Goal: Find specific page/section: Find specific page/section

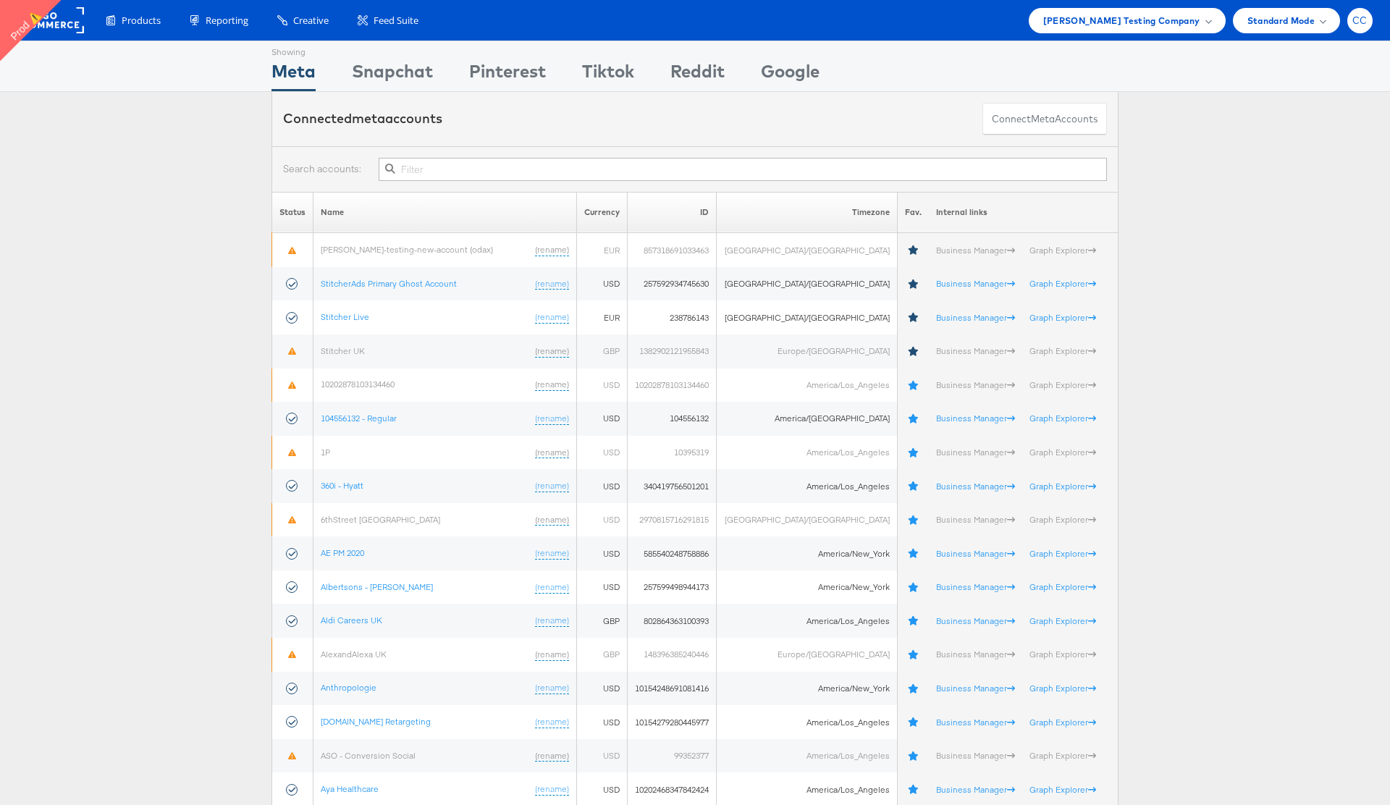
click at [1360, 23] on span "CC" at bounding box center [1359, 20] width 15 height 9
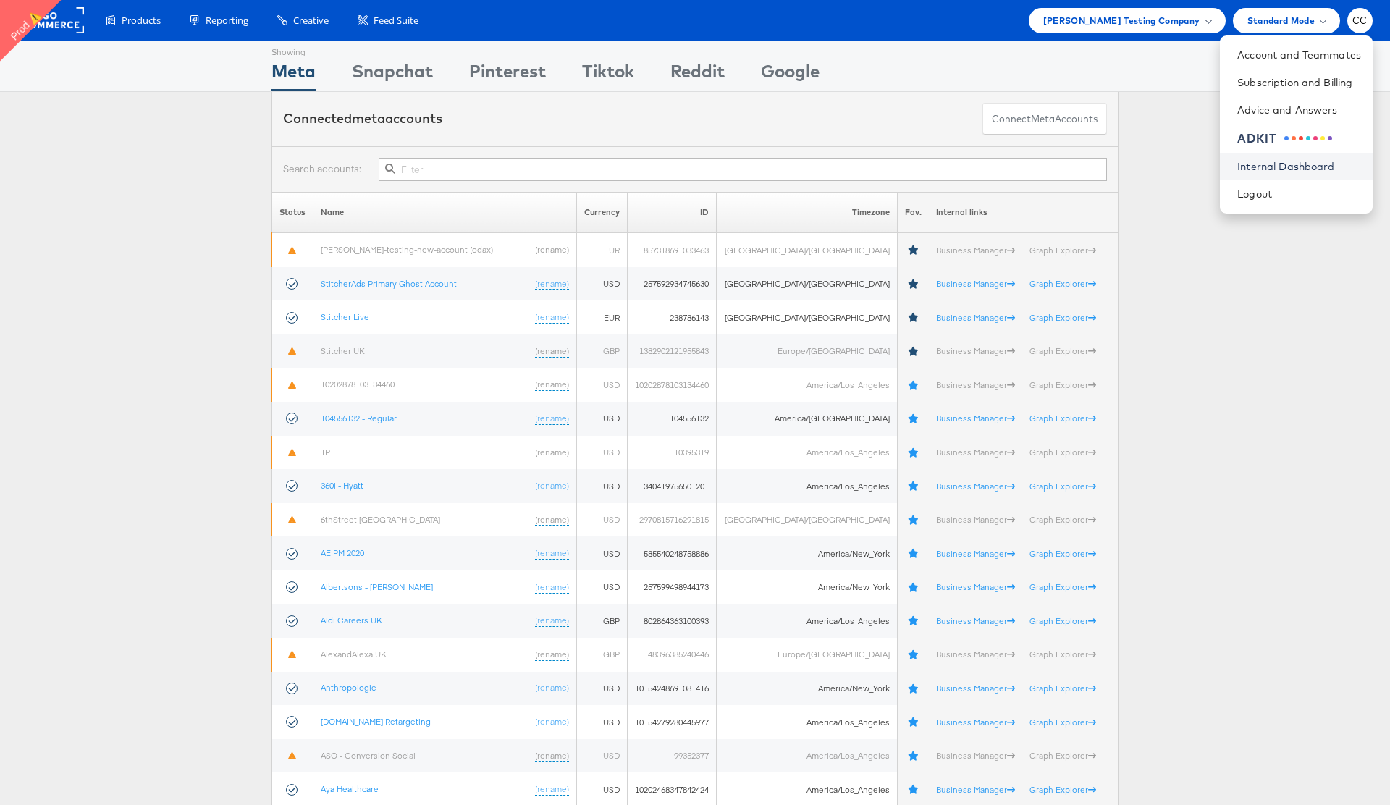
click at [1284, 169] on link "Internal Dashboard" at bounding box center [1299, 166] width 124 height 14
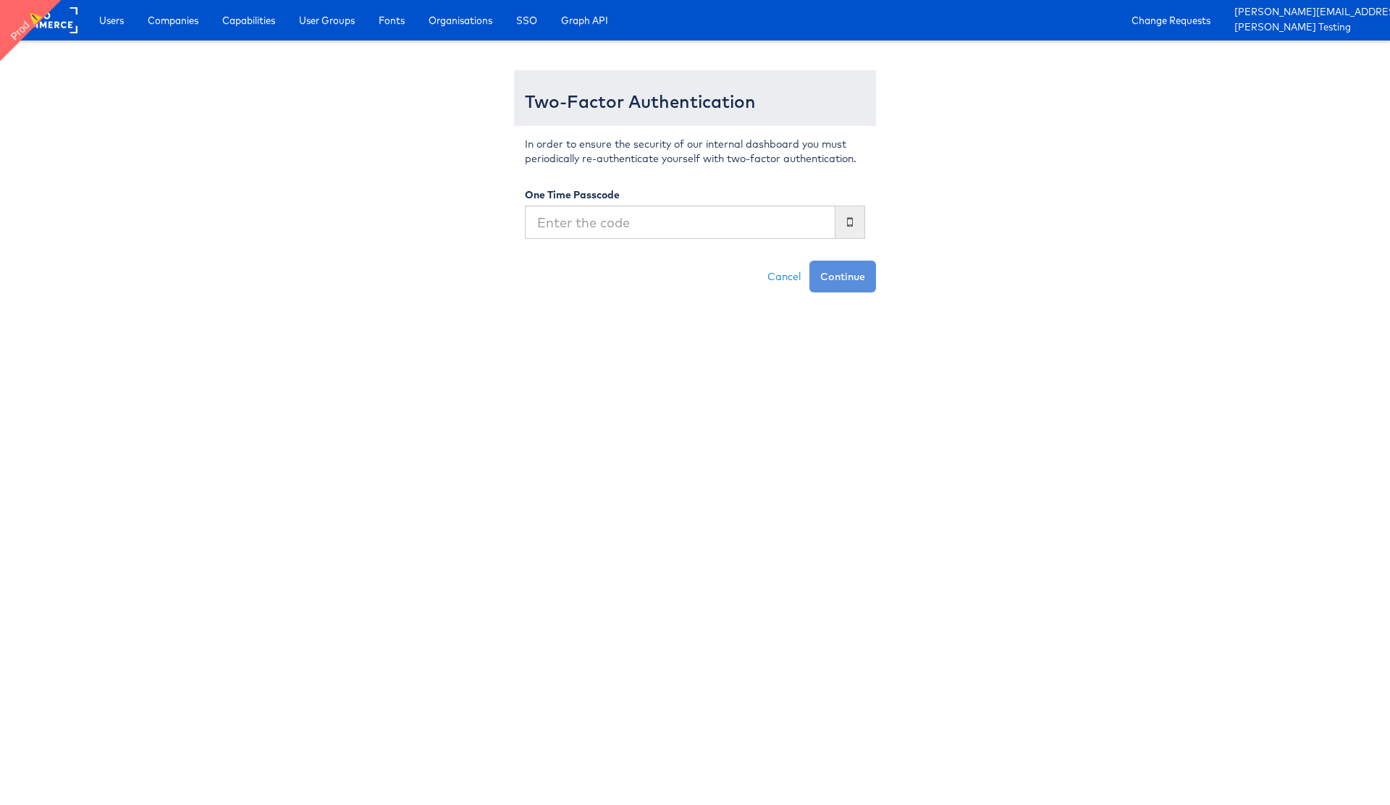
click at [591, 223] on input "text" at bounding box center [680, 222] width 311 height 33
click at [591, 221] on input "text" at bounding box center [680, 222] width 311 height 33
type input "409815"
click at [809, 261] on button "Continue" at bounding box center [842, 277] width 67 height 32
